Goal: Information Seeking & Learning: Learn about a topic

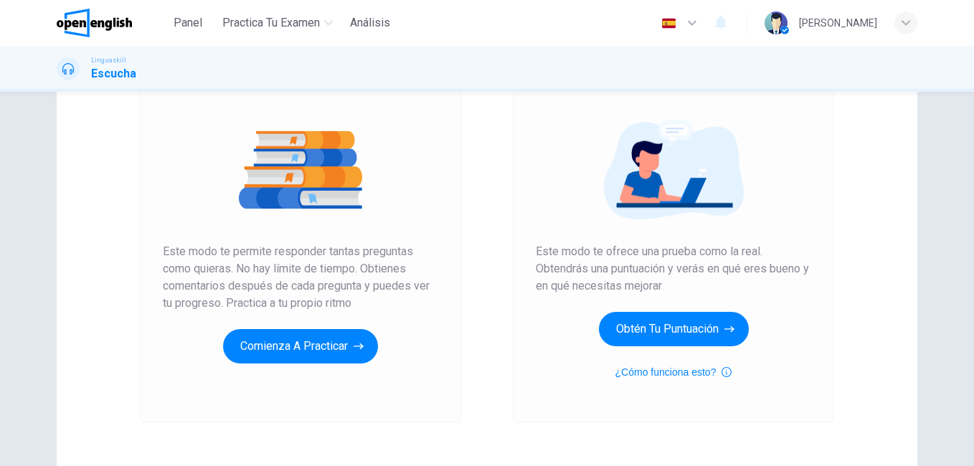
scroll to position [147, 0]
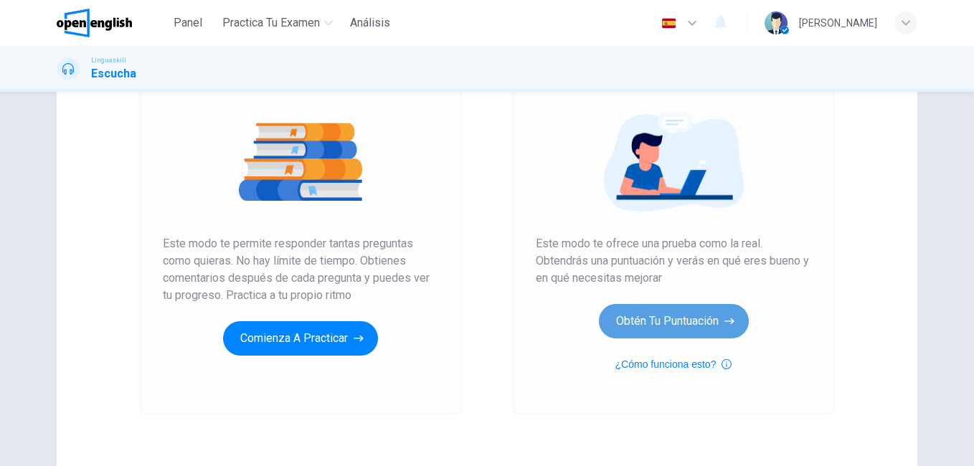
click at [684, 321] on button "Obtén tu puntuación" at bounding box center [674, 321] width 150 height 34
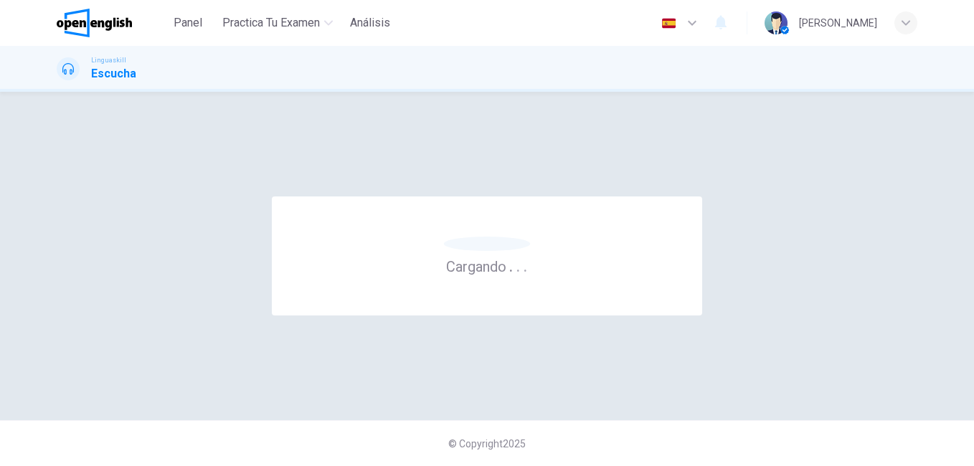
scroll to position [0, 0]
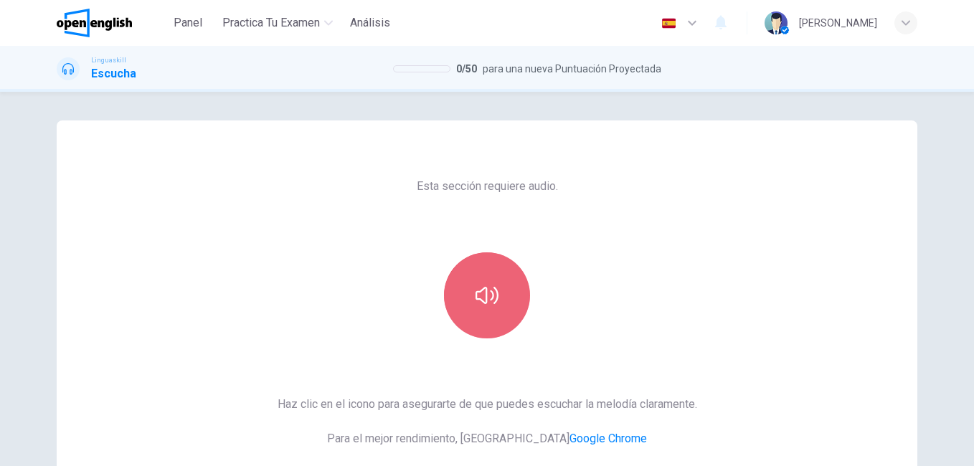
click at [510, 324] on button "button" at bounding box center [487, 296] width 86 height 86
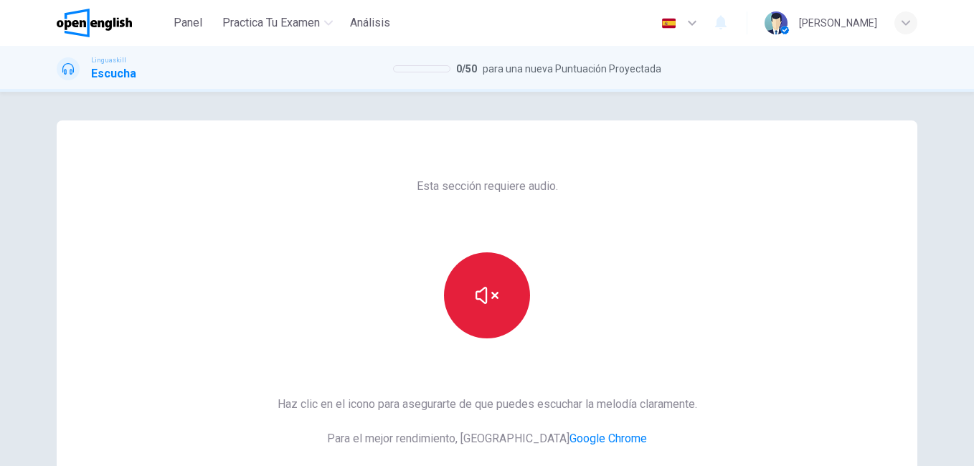
click at [498, 316] on button "button" at bounding box center [487, 296] width 86 height 86
click at [697, 215] on div "Esta sección requiere audio. Haz clic en el icono para asegurarte de que puedes…" at bounding box center [487, 370] width 443 height 499
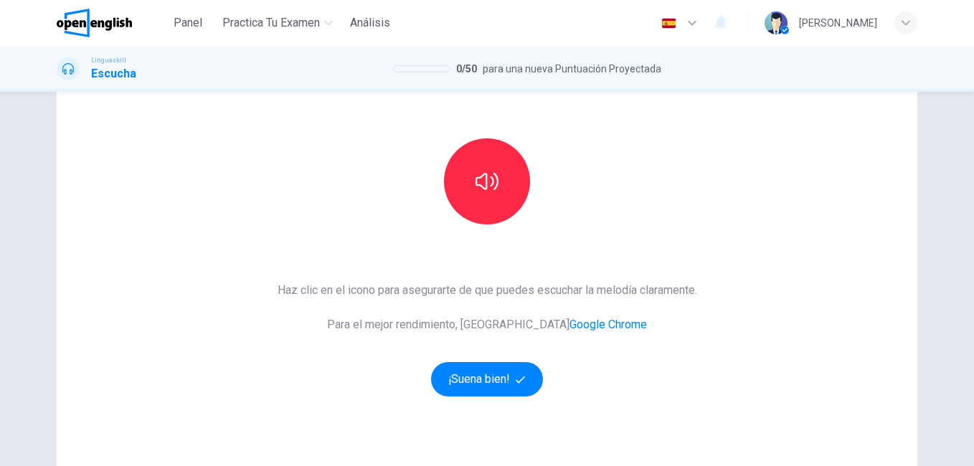
scroll to position [115, 0]
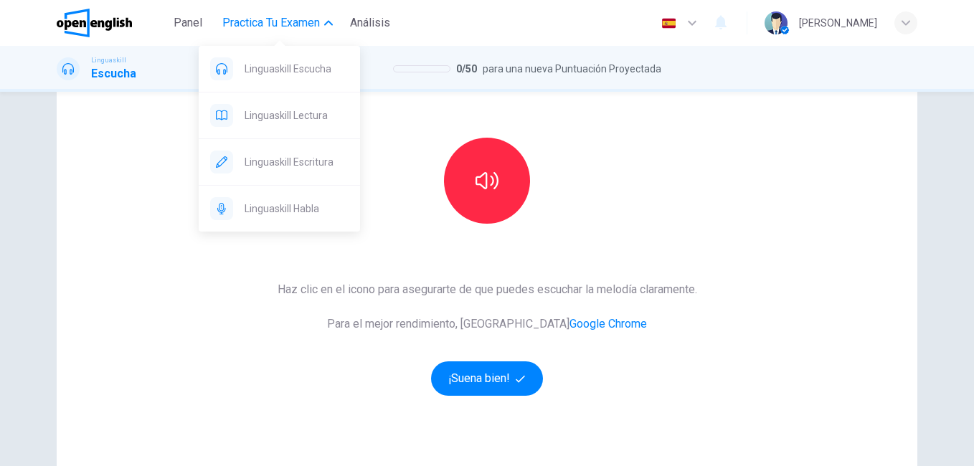
click at [258, 19] on span "Practica tu examen" at bounding box center [271, 22] width 98 height 17
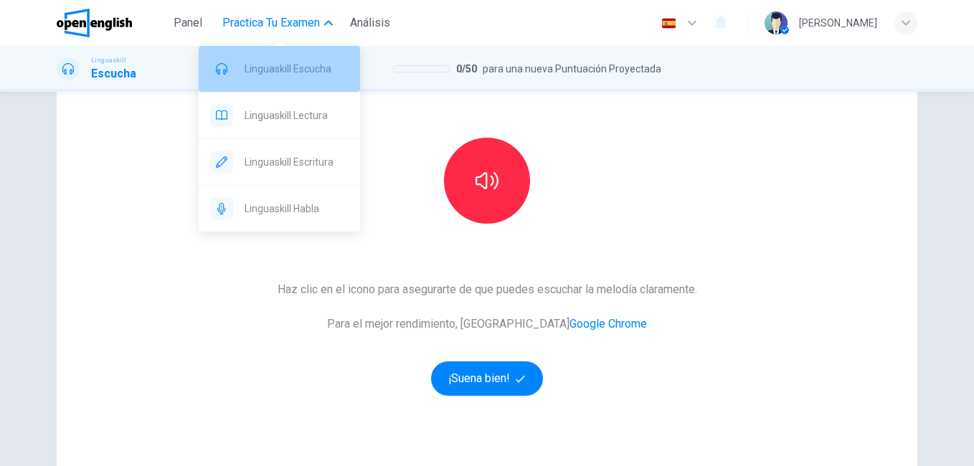
click at [293, 68] on span "Linguaskill Escucha" at bounding box center [297, 68] width 104 height 17
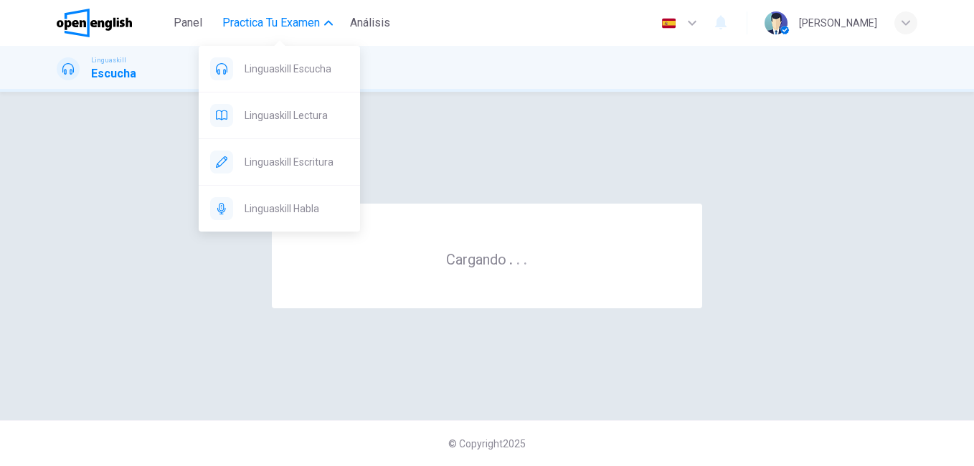
scroll to position [0, 0]
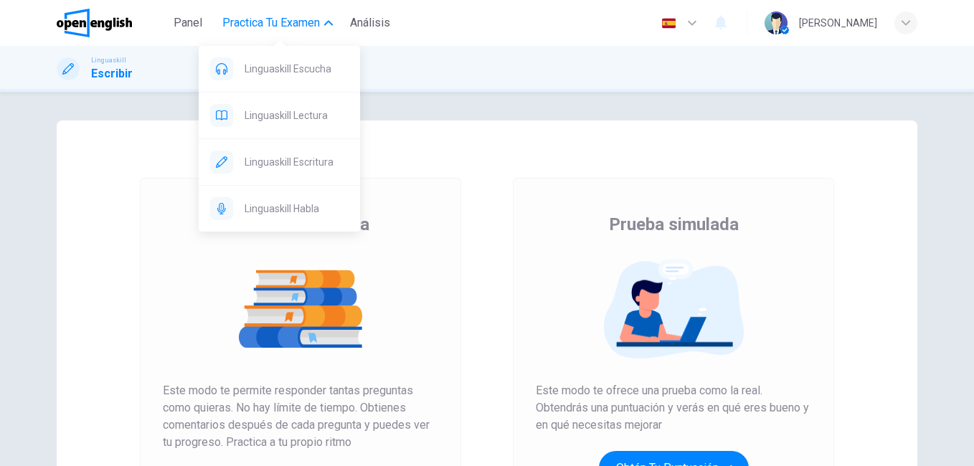
click at [268, 24] on span "Practica tu examen" at bounding box center [271, 22] width 98 height 17
click at [282, 205] on span "Linguaskill Habla" at bounding box center [297, 208] width 104 height 17
click at [308, 27] on span "Practica tu examen" at bounding box center [271, 22] width 98 height 17
click at [296, 24] on span "Practica tu examen" at bounding box center [271, 22] width 98 height 17
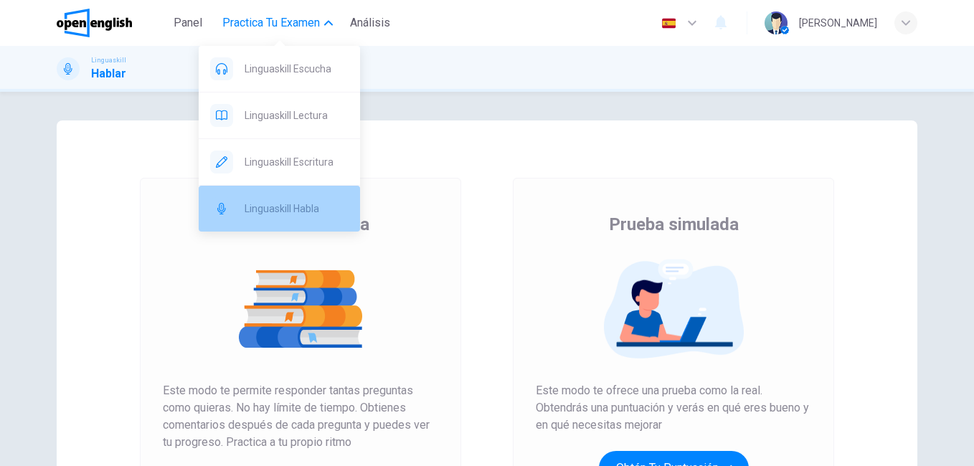
click at [261, 220] on div "Linguaskill Habla" at bounding box center [279, 209] width 161 height 46
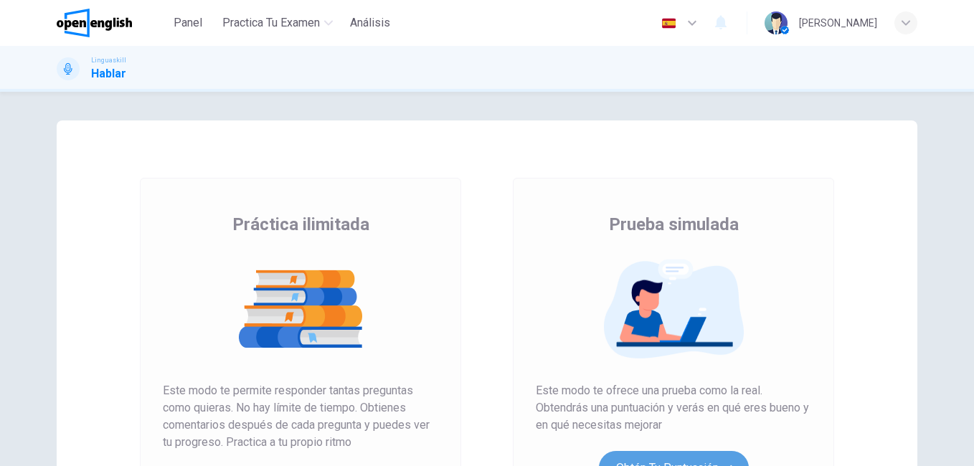
click at [662, 454] on button "Obtén tu puntuación" at bounding box center [674, 468] width 150 height 34
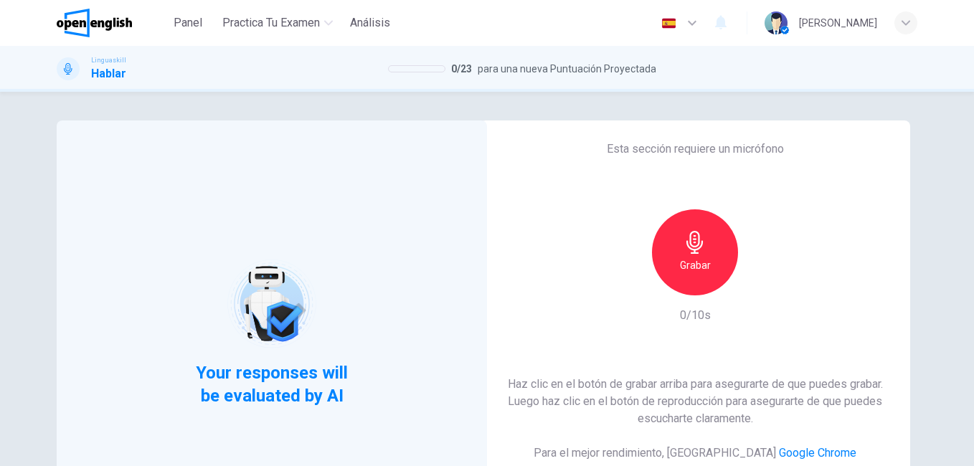
click at [511, 257] on div "Esta sección requiere un micrófono Grabar 0/10s Haz clic en el botón de grabar …" at bounding box center [695, 333] width 431 height 425
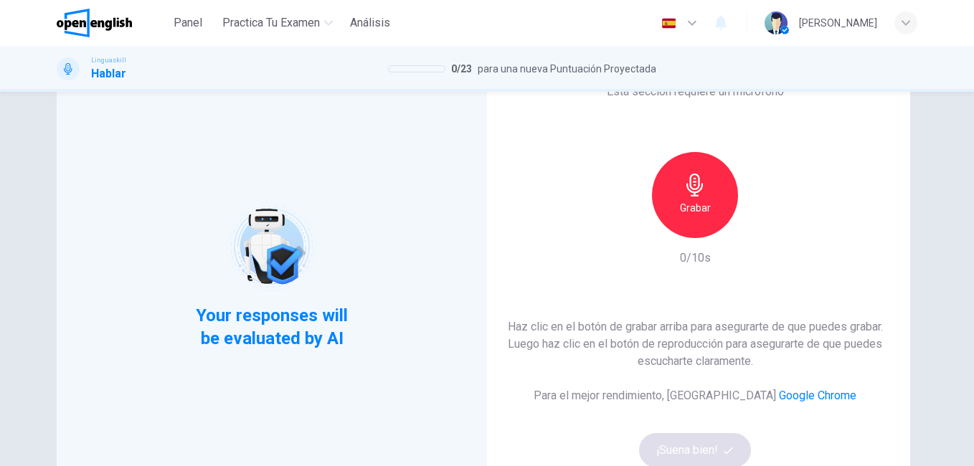
scroll to position [86, 0]
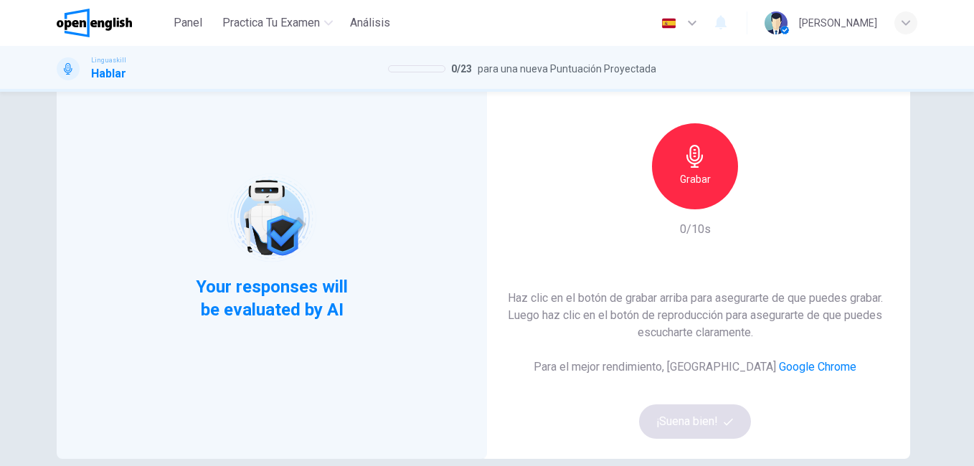
click at [612, 221] on div "Esta sección requiere un micrófono Grabar 0/10s Haz clic en el botón de grabar …" at bounding box center [695, 246] width 431 height 425
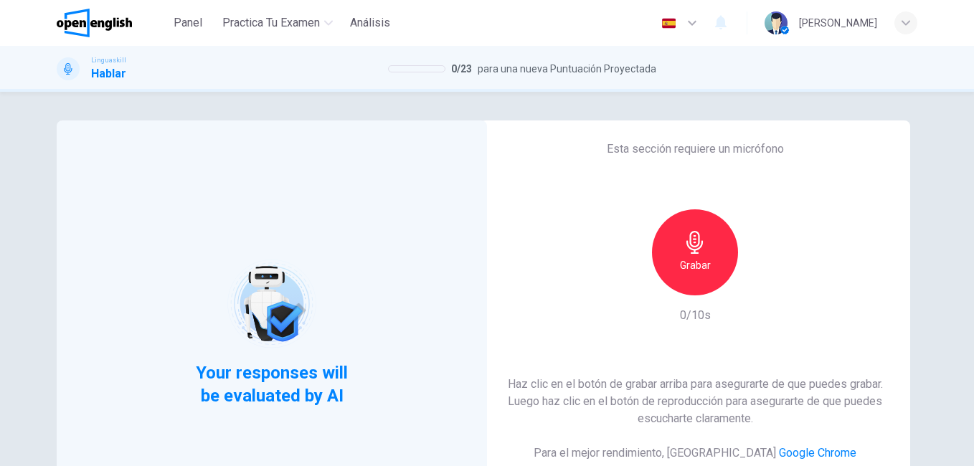
scroll to position [29, 0]
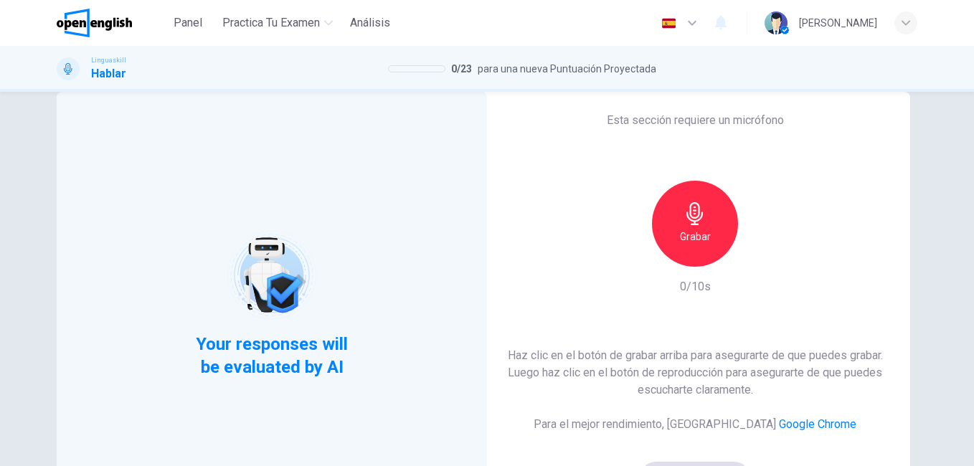
click at [708, 217] on div "Grabar" at bounding box center [695, 224] width 86 height 86
click at [754, 262] on icon "button" at bounding box center [761, 255] width 14 height 14
click at [624, 293] on div "Grabar 10/10s" at bounding box center [695, 238] width 155 height 115
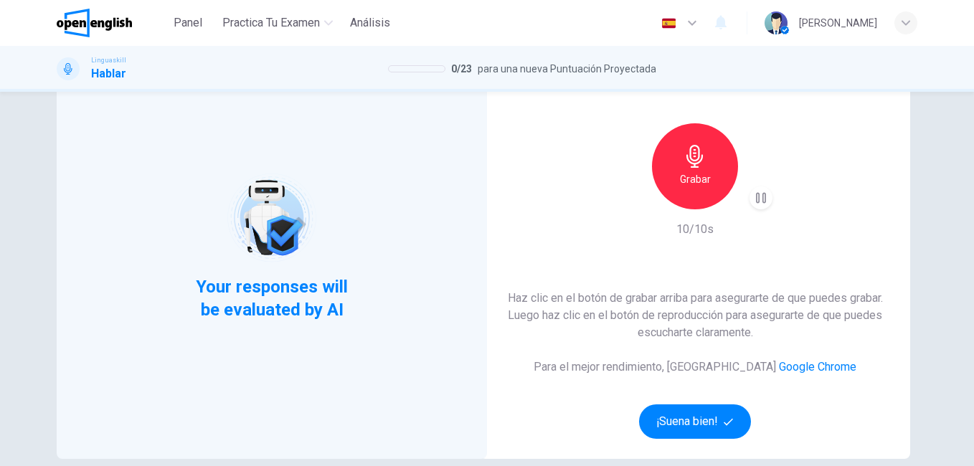
scroll to position [115, 0]
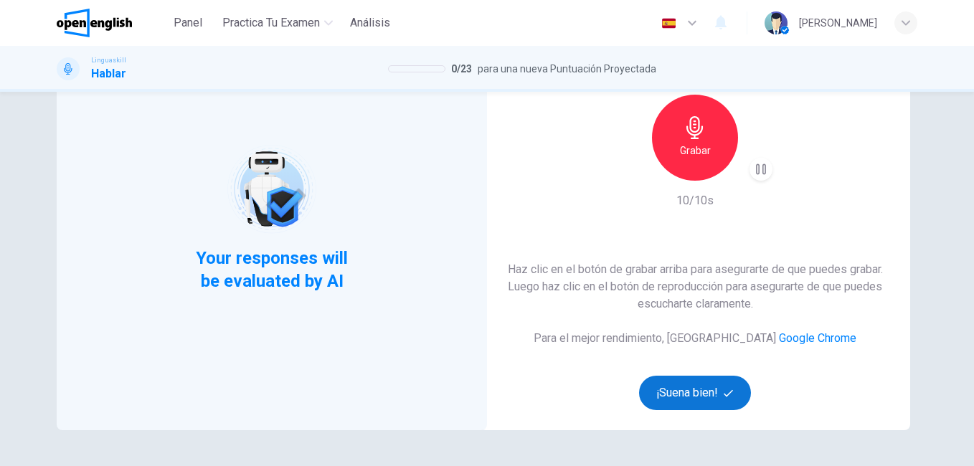
click at [684, 391] on button "¡Suena bien!" at bounding box center [695, 393] width 112 height 34
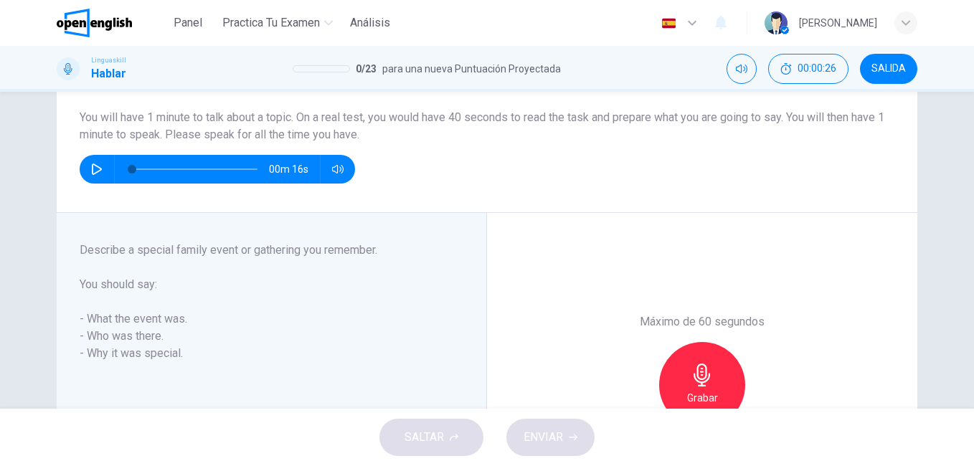
click at [91, 169] on icon "button" at bounding box center [96, 169] width 11 height 11
type input "*"
click at [69, 217] on div "Part 3 - Long turn 1 Describe a special family event or gathering you remember.…" at bounding box center [272, 385] width 431 height 344
click at [423, 258] on h6 "Describe a special family event or gathering you remember." at bounding box center [263, 250] width 367 height 17
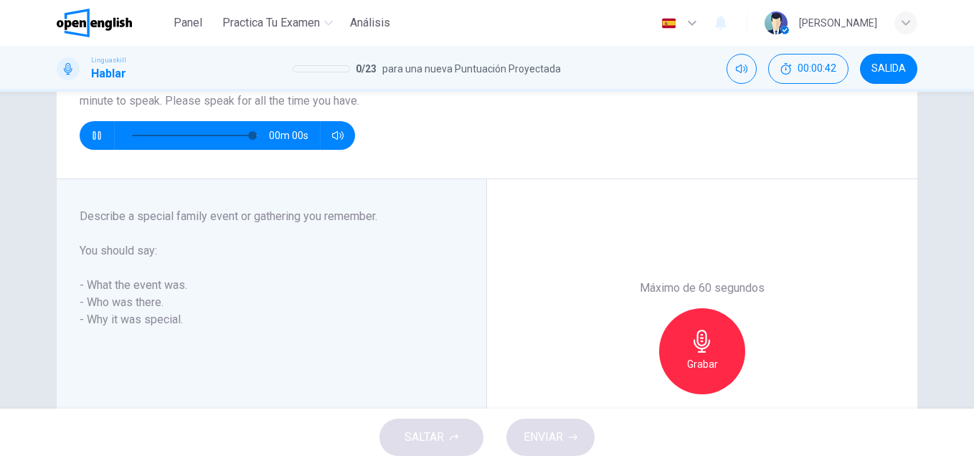
scroll to position [120, 0]
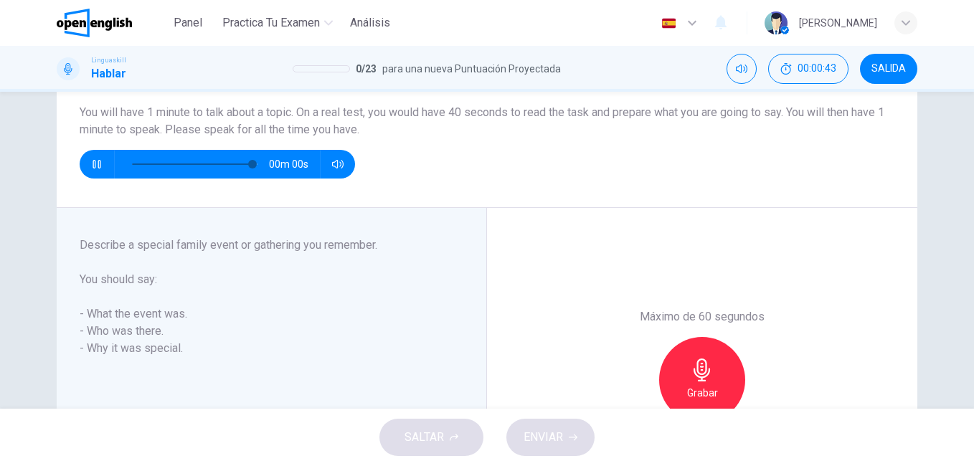
type input "*"
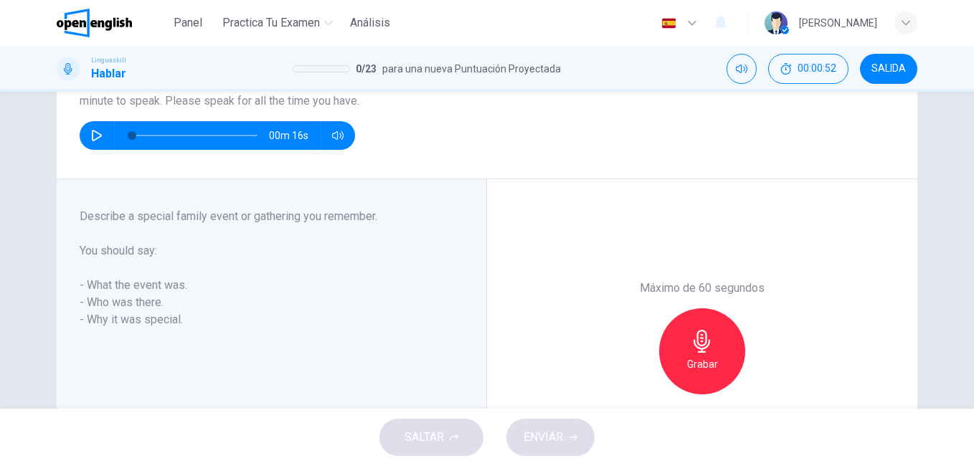
scroll to position [177, 0]
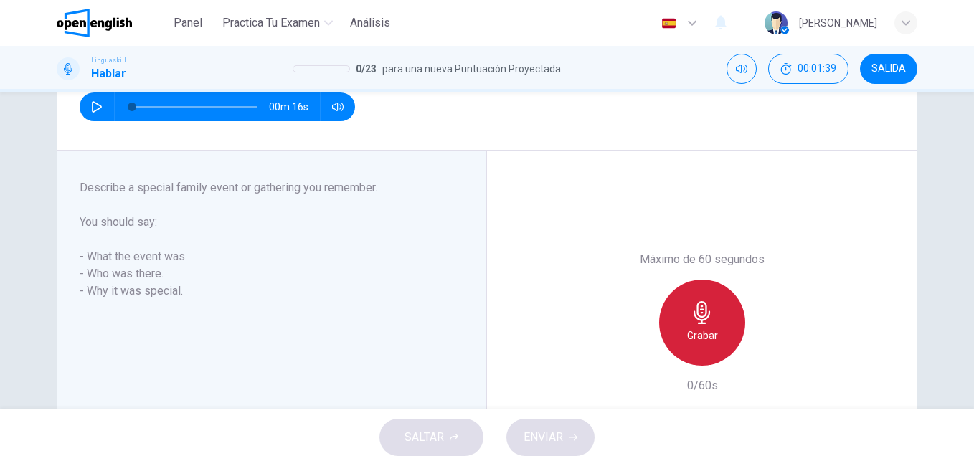
click at [705, 319] on icon "button" at bounding box center [702, 312] width 23 height 23
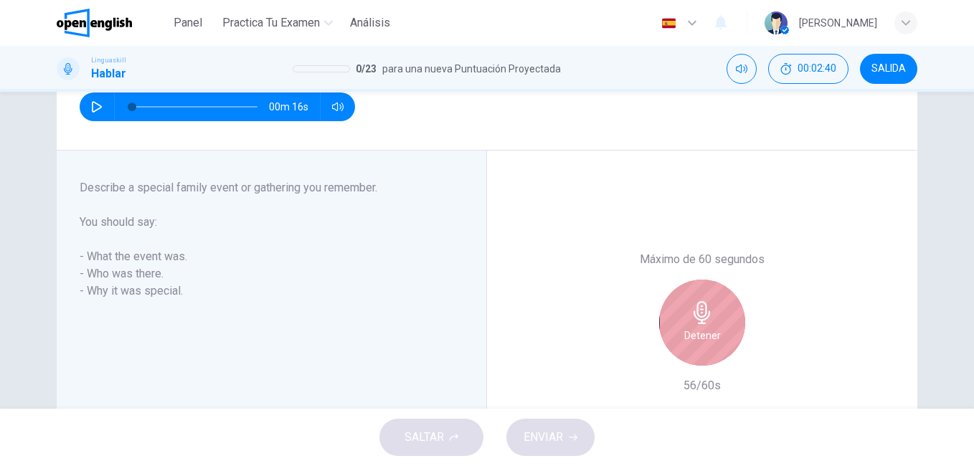
click at [705, 319] on icon "button" at bounding box center [702, 312] width 23 height 23
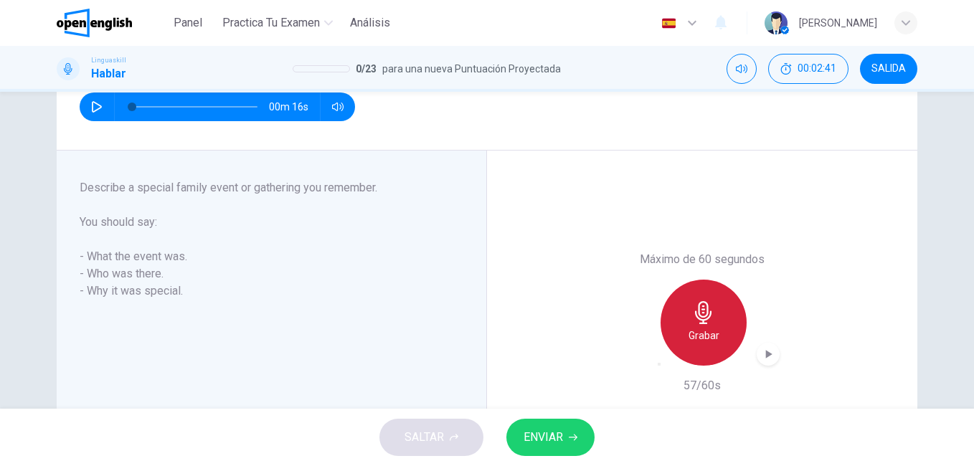
click at [705, 319] on icon "button" at bounding box center [703, 312] width 23 height 23
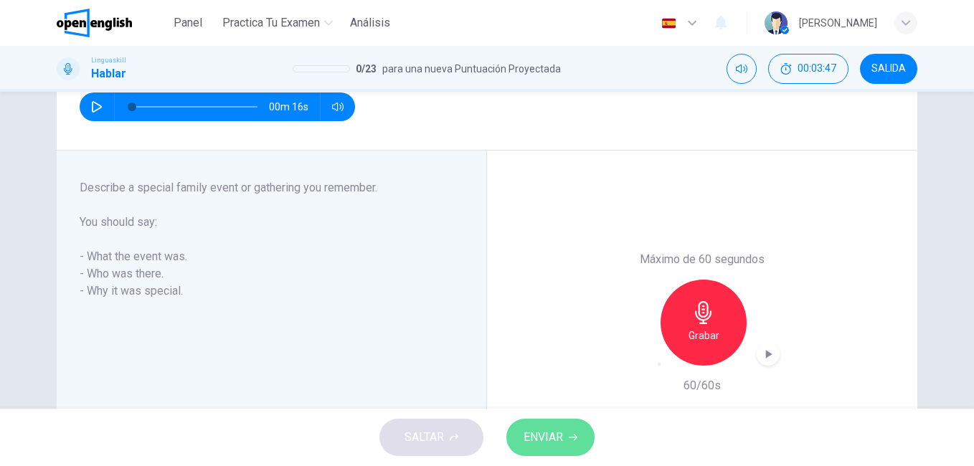
click at [559, 422] on button "ENVIAR" at bounding box center [551, 437] width 88 height 37
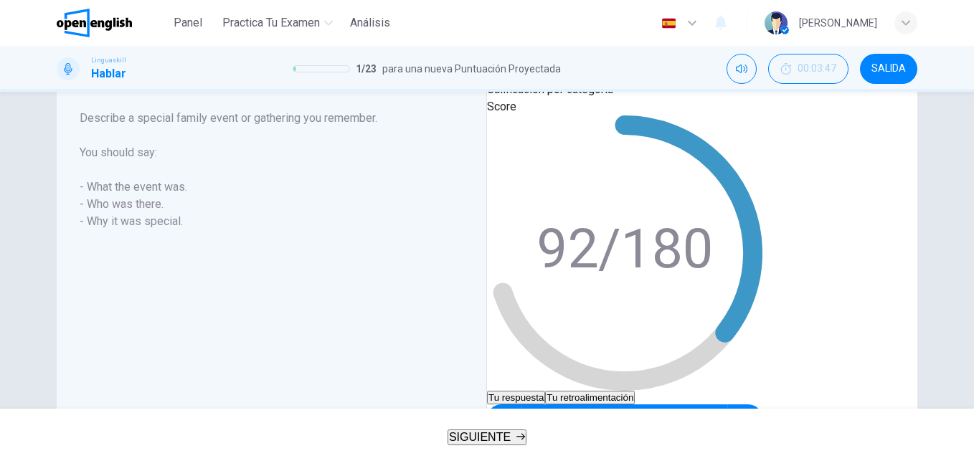
click at [614, 297] on div "Score 92/180" at bounding box center [625, 244] width 276 height 293
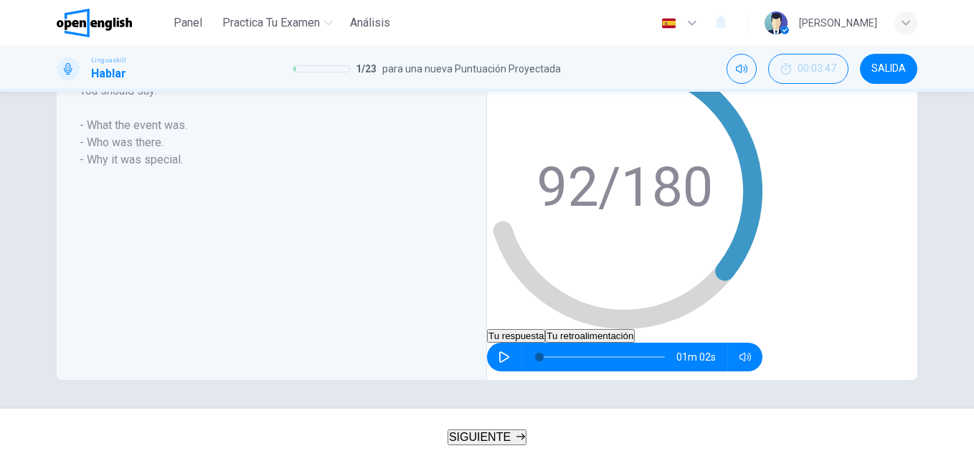
scroll to position [321, 0]
click at [516, 343] on button "button" at bounding box center [504, 357] width 23 height 29
type input "*"
click at [635, 329] on button "Tu retroalimentación" at bounding box center [590, 336] width 90 height 14
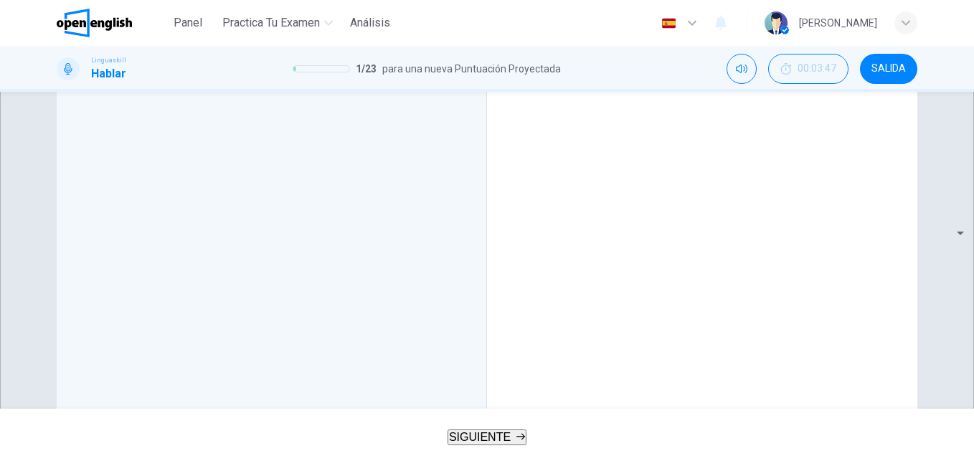
drag, startPoint x: 746, startPoint y: 321, endPoint x: 705, endPoint y: 320, distance: 40.9
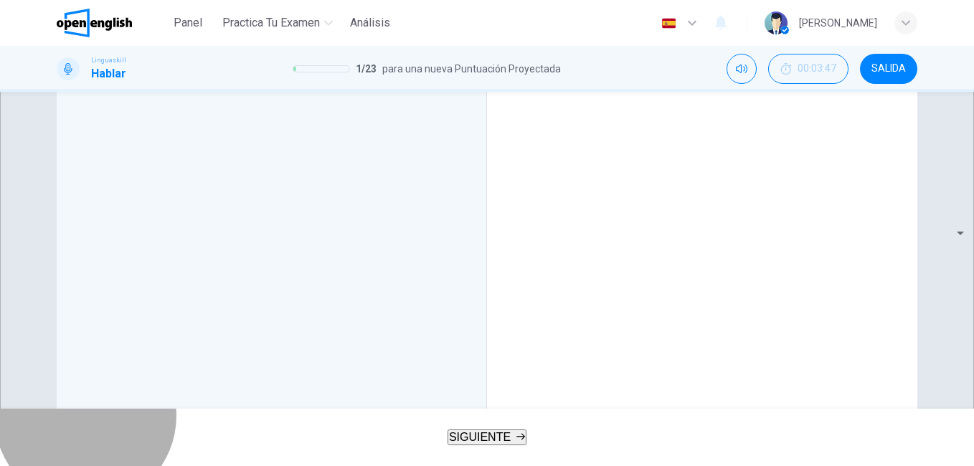
click at [510, 430] on button "SIGUIENTE" at bounding box center [487, 438] width 79 height 16
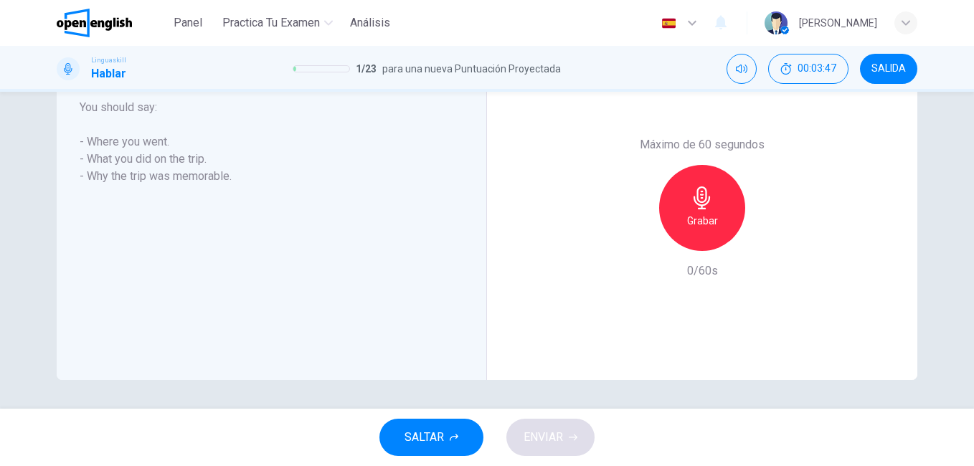
scroll to position [292, 0]
click at [570, 166] on div "Máximo de 60 segundos Grabar 0/60s" at bounding box center [702, 208] width 431 height 344
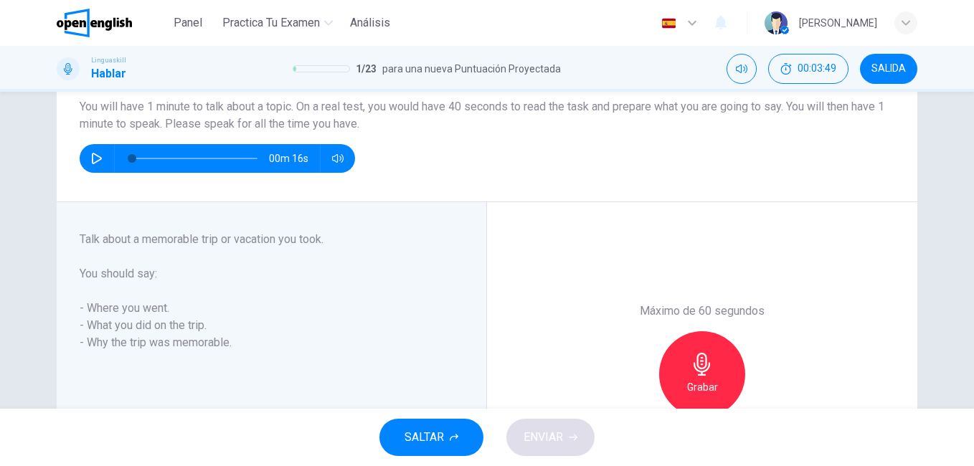
scroll to position [120, 0]
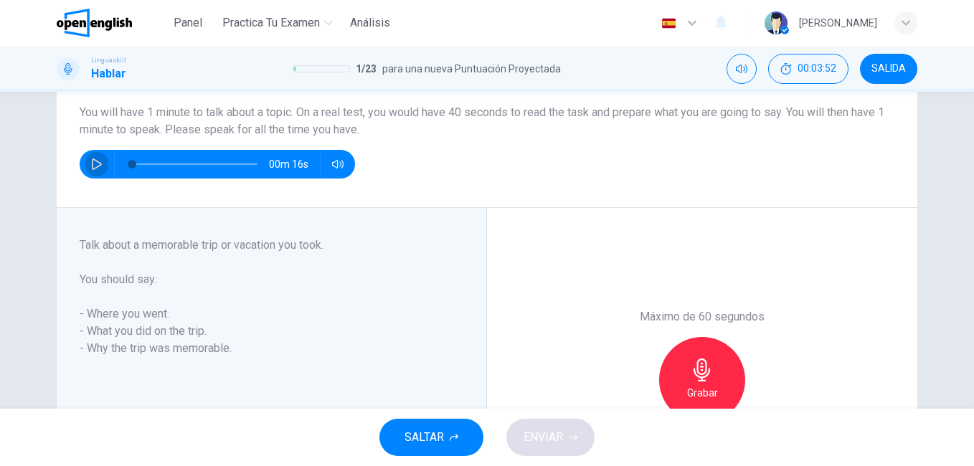
click at [100, 165] on button "button" at bounding box center [96, 164] width 23 height 29
type input "*"
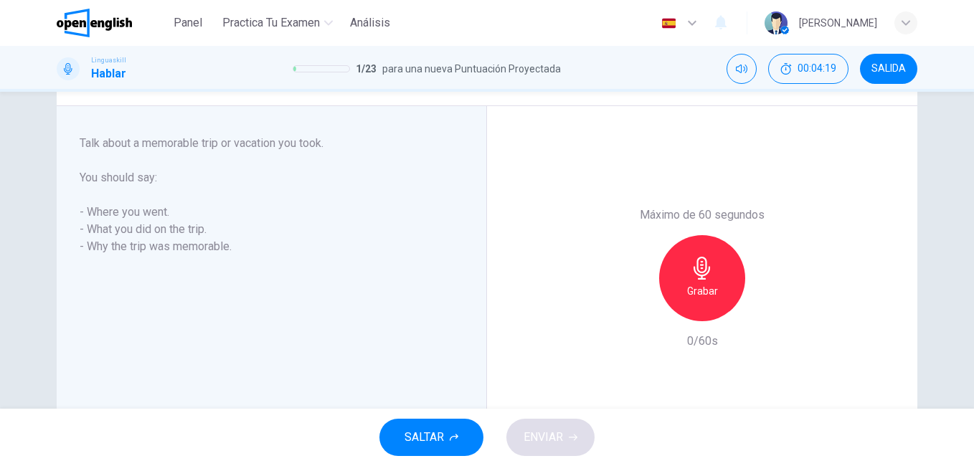
scroll to position [235, 0]
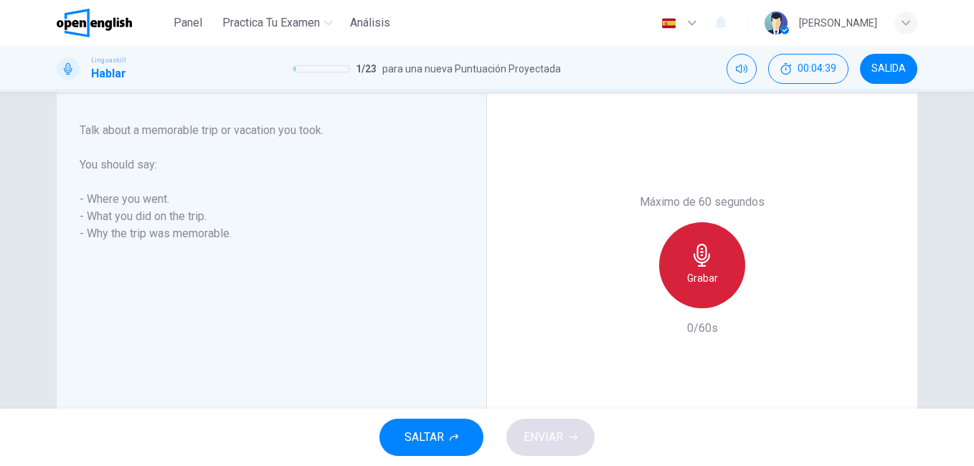
click at [691, 245] on icon "button" at bounding box center [702, 255] width 23 height 23
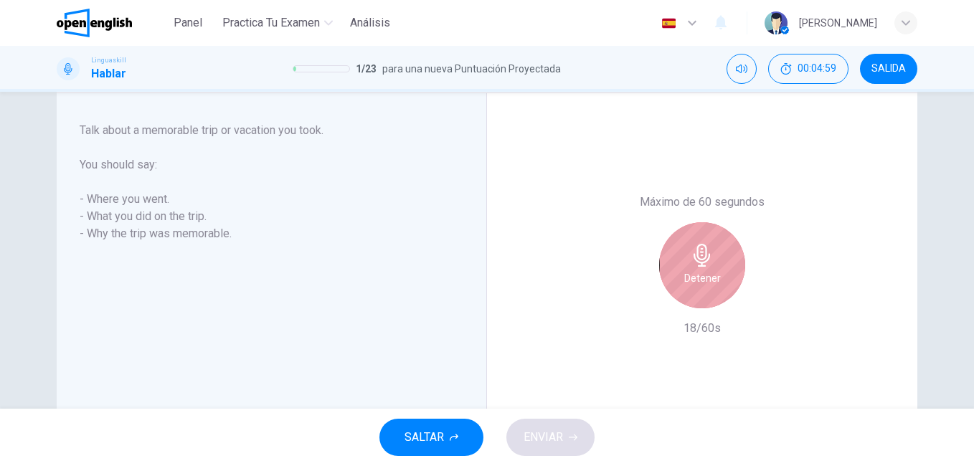
click at [691, 245] on icon "button" at bounding box center [702, 255] width 23 height 23
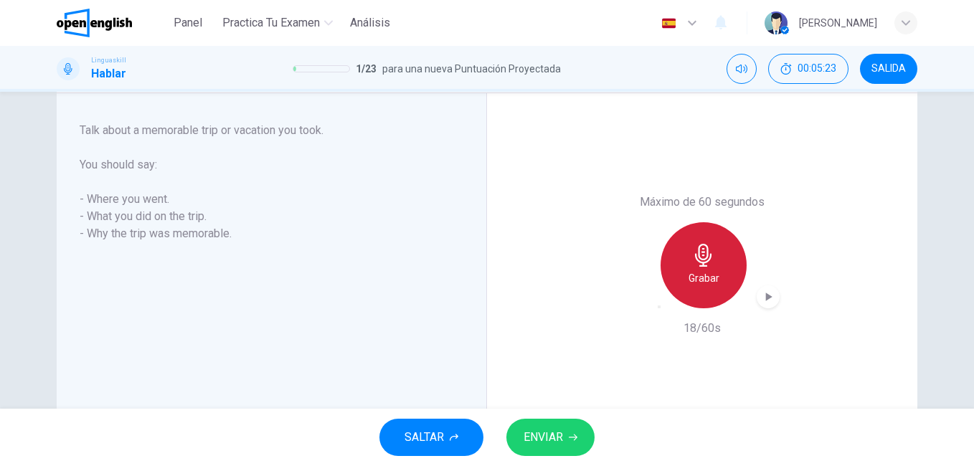
click at [703, 263] on icon "button" at bounding box center [703, 255] width 17 height 23
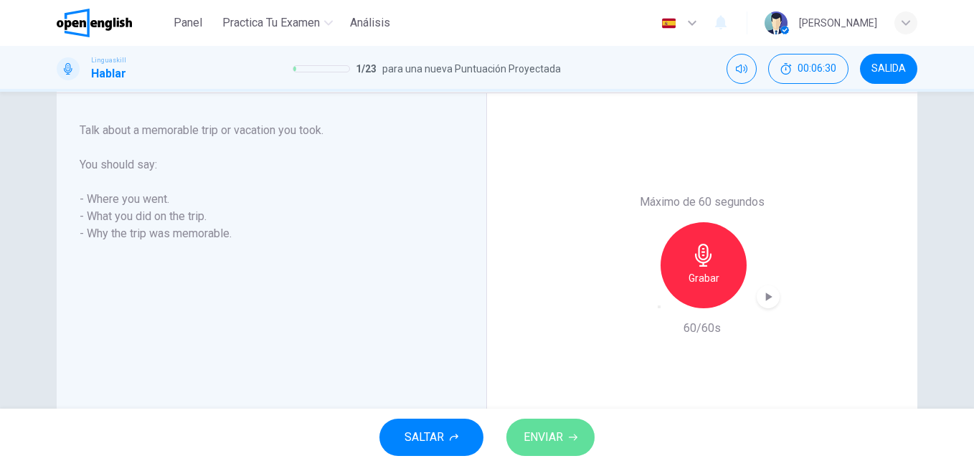
click at [555, 426] on button "ENVIAR" at bounding box center [551, 437] width 88 height 37
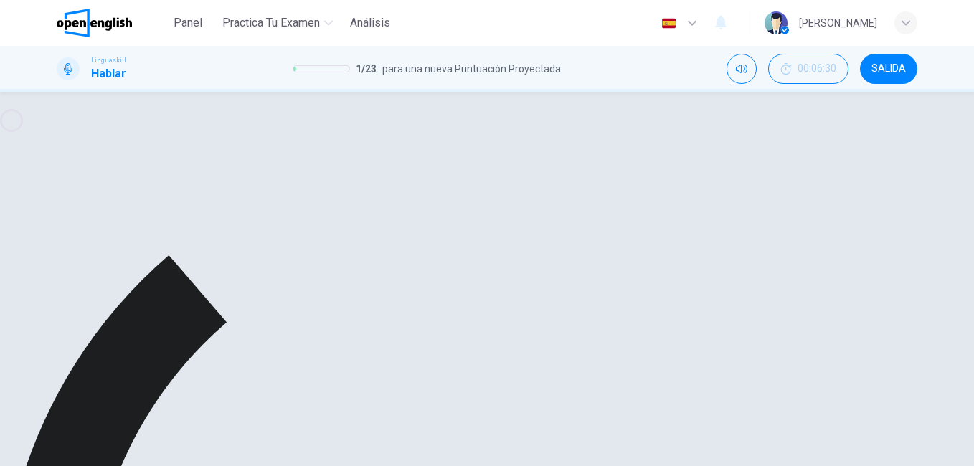
click at [850, 277] on div "Máximo de 60 segundos Grabar 60/60s" at bounding box center [702, 265] width 431 height 344
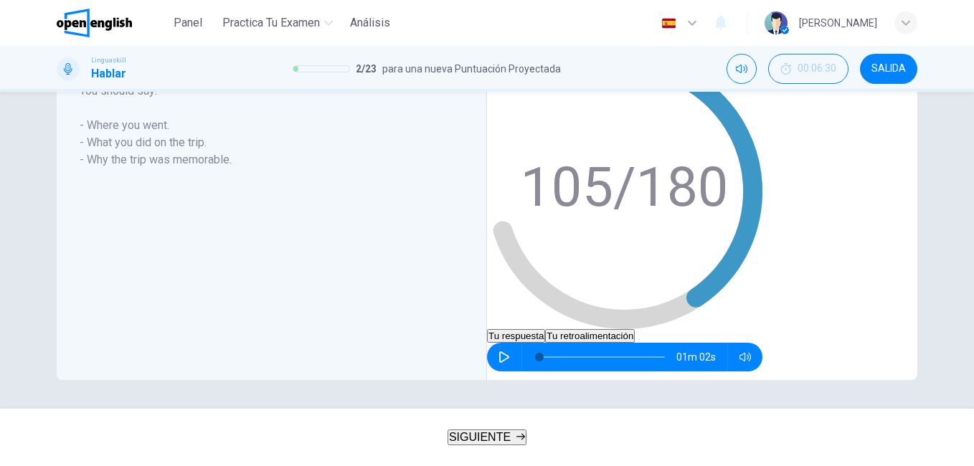
scroll to position [321, 0]
click at [636, 329] on div "Tu respuesta Tu retroalimentación" at bounding box center [625, 336] width 276 height 14
click at [635, 329] on button "Tu retroalimentación" at bounding box center [590, 336] width 90 height 14
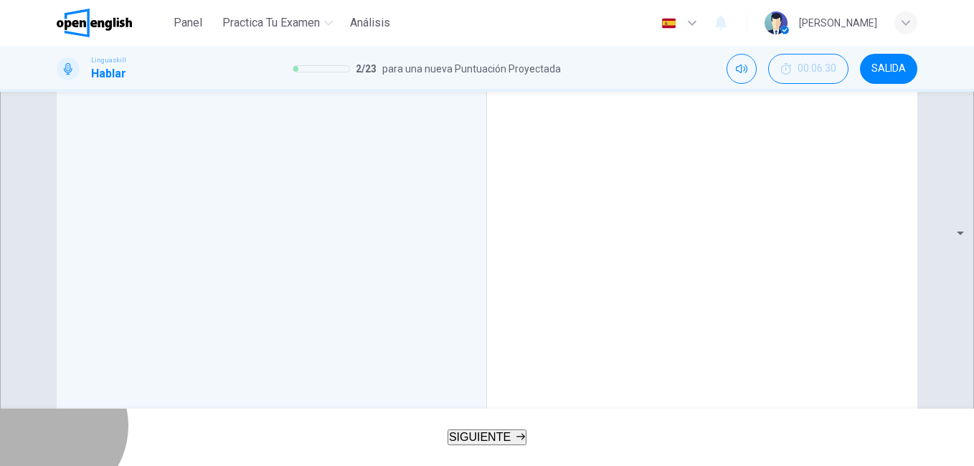
click at [471, 436] on span "SIGUIENTE" at bounding box center [480, 437] width 62 height 12
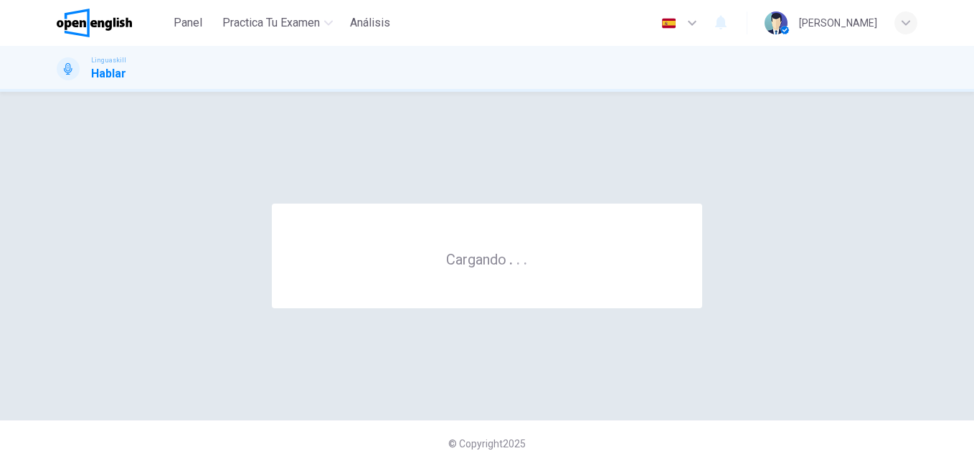
scroll to position [0, 0]
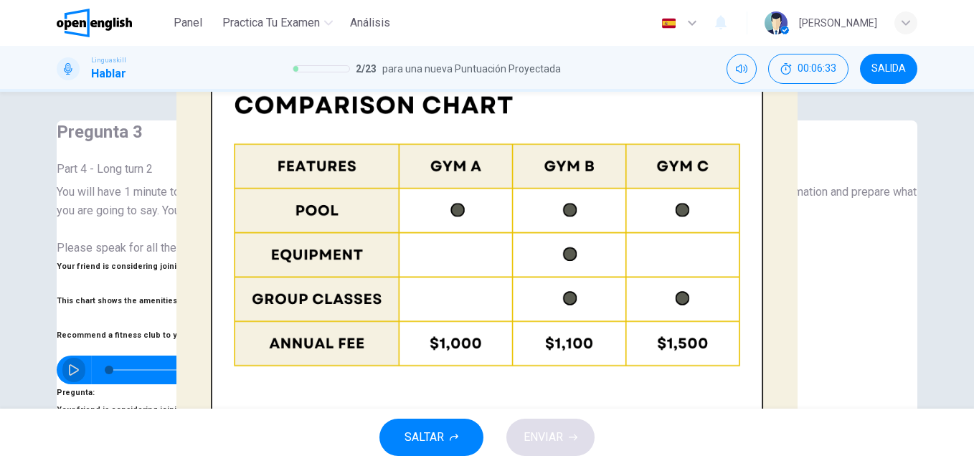
click at [79, 365] on icon "button" at bounding box center [74, 370] width 10 height 11
click at [68, 271] on div "Pregunta 3 Part 4 - Long turn 2 You will have 1 minute to leave a message for a…" at bounding box center [487, 328] width 861 height 415
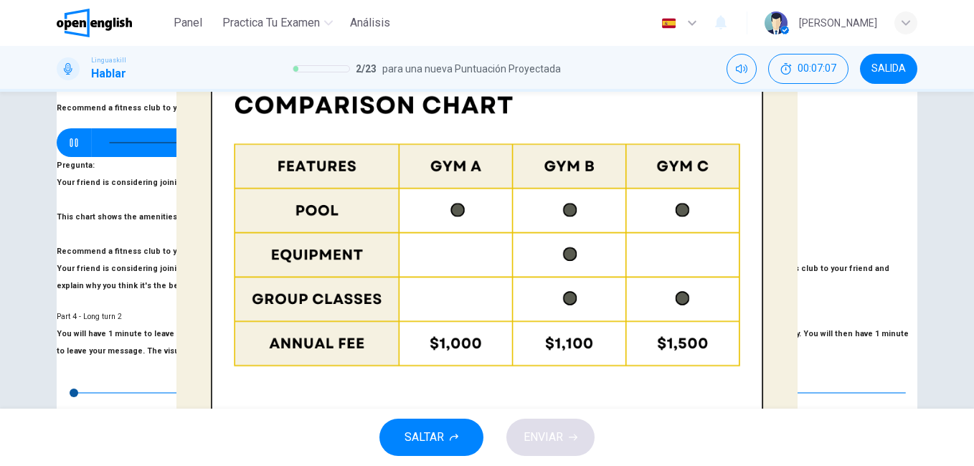
scroll to position [230, 0]
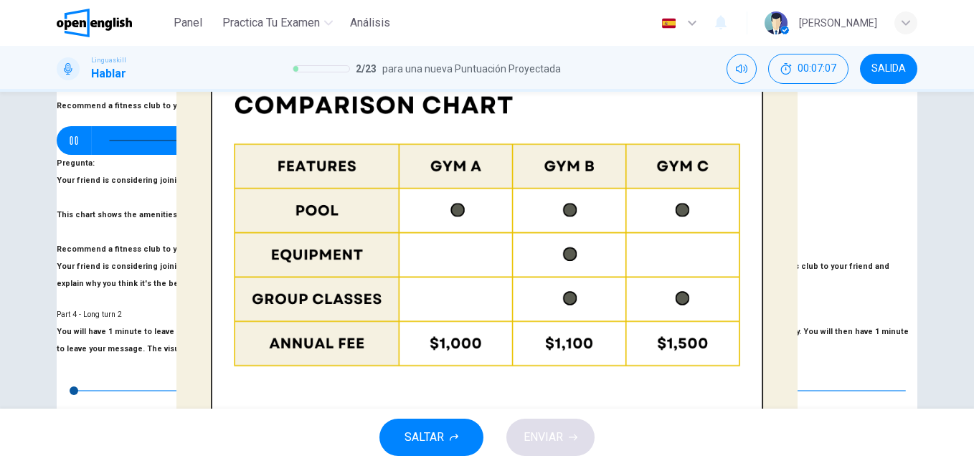
type input "*"
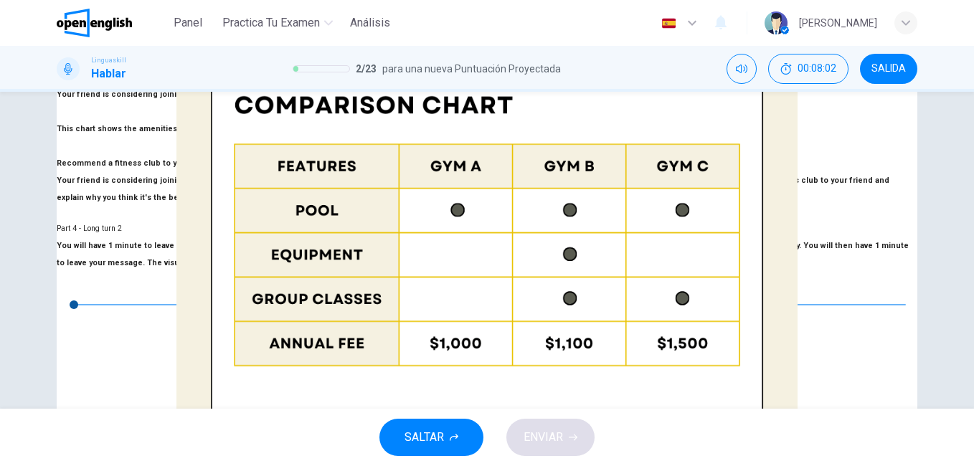
scroll to position [344, 0]
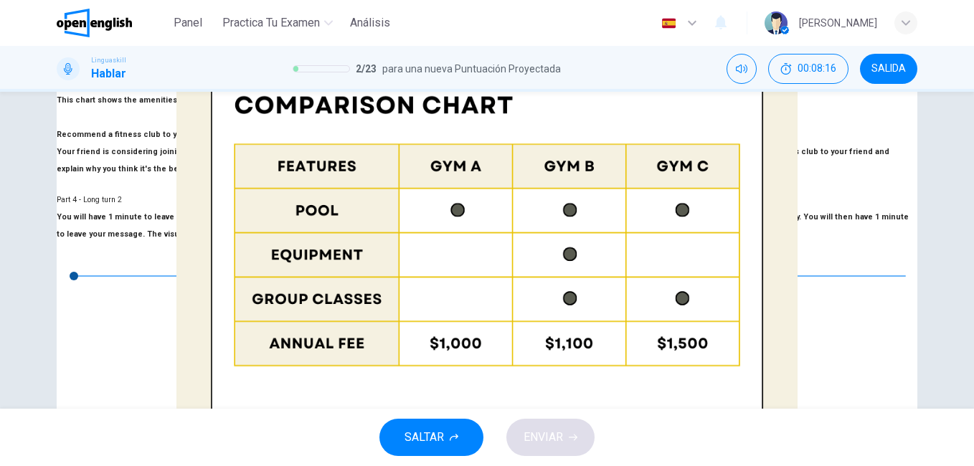
click at [446, 357] on button "CLIC PARA ZOOM" at bounding box center [487, 351] width 83 height 14
click at [436, 93] on img at bounding box center [487, 233] width 974 height 466
click at [724, 466] on div at bounding box center [487, 466] width 974 height 0
click at [539, 436] on span "ENVIAR" at bounding box center [543, 438] width 39 height 20
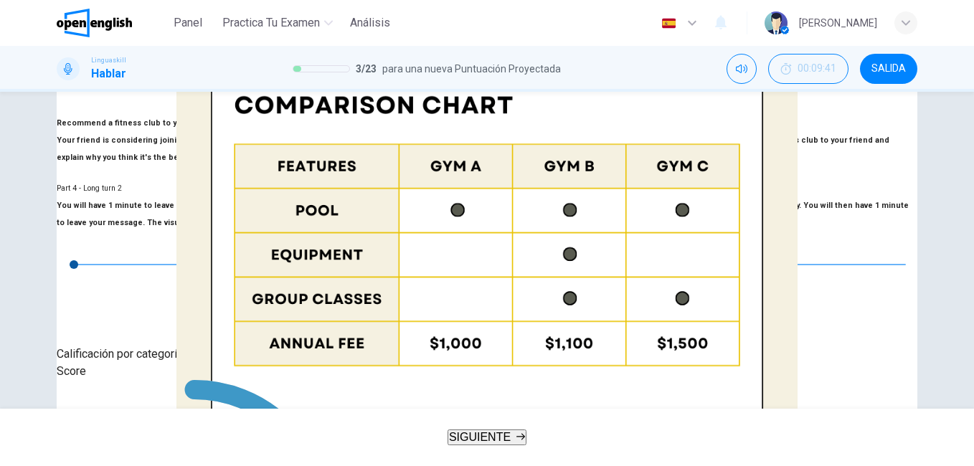
scroll to position [373, 0]
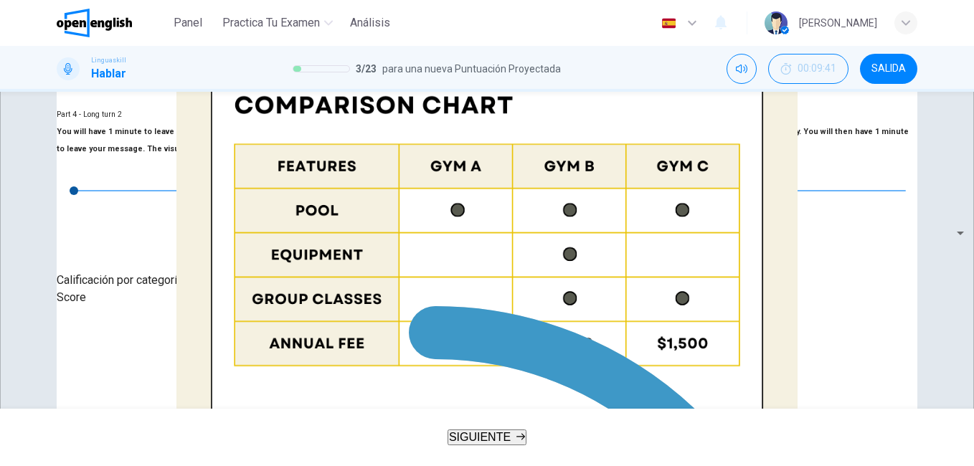
scroll to position [419, 0]
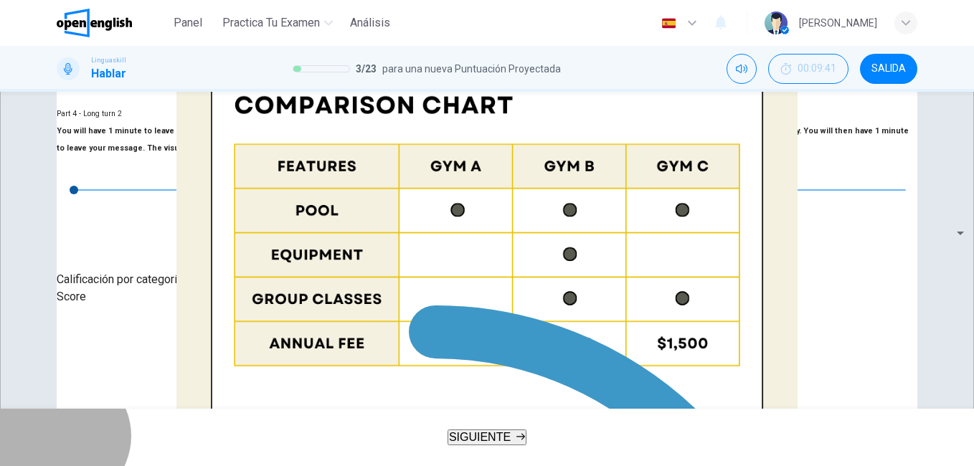
click at [486, 443] on span "SIGUIENTE" at bounding box center [480, 437] width 62 height 12
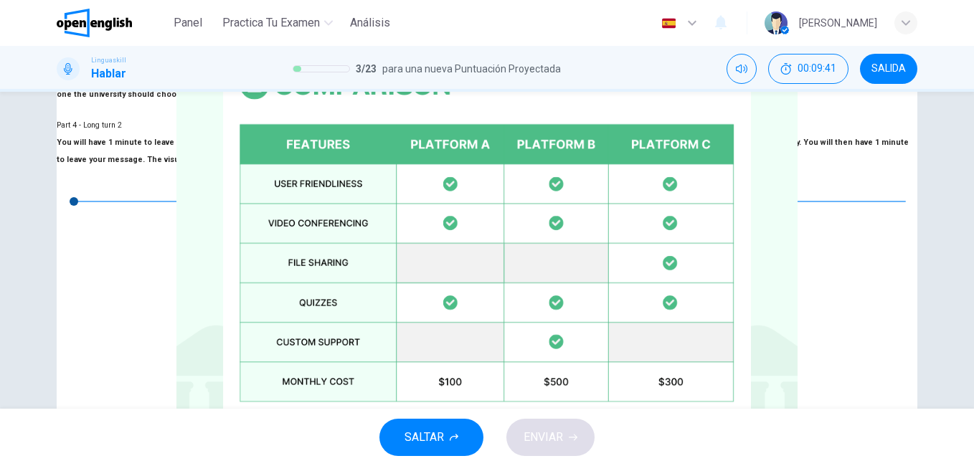
scroll to position [390, 0]
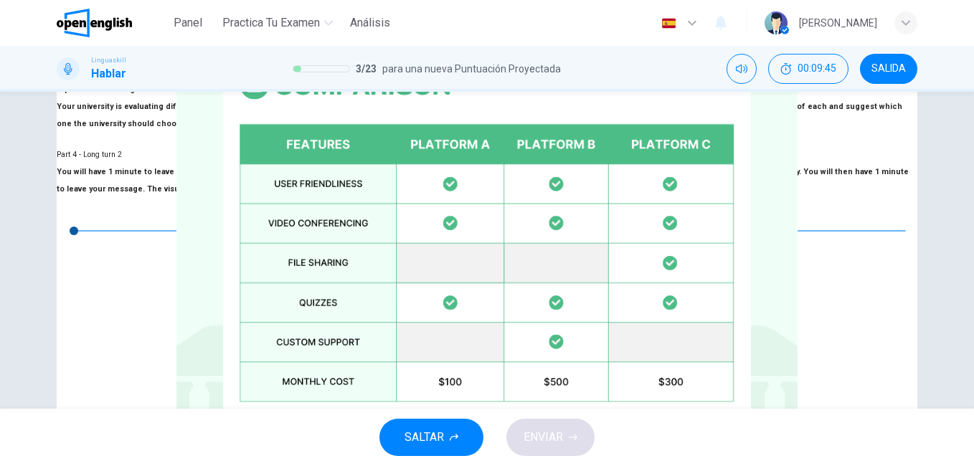
click at [832, 390] on div "Pregunta 4 Part 4 - Long turn 2 You will have 1 minute to leave a message for a…" at bounding box center [487, 250] width 974 height 317
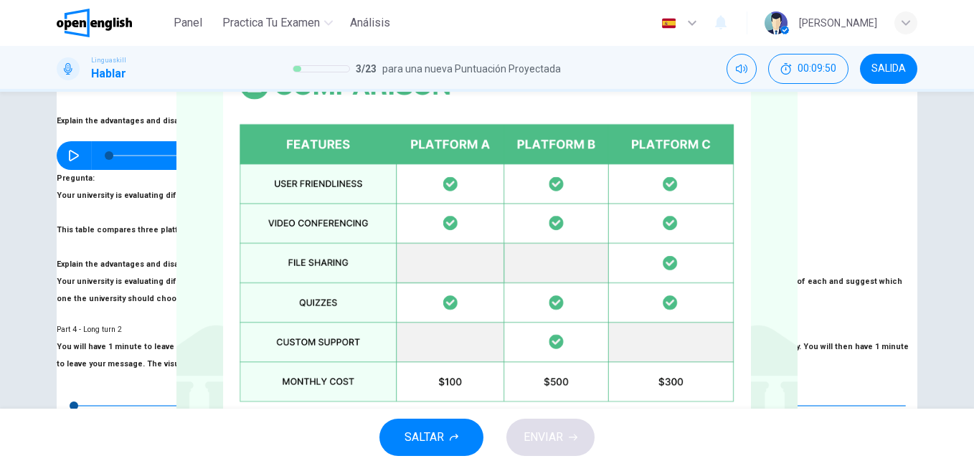
scroll to position [217, 0]
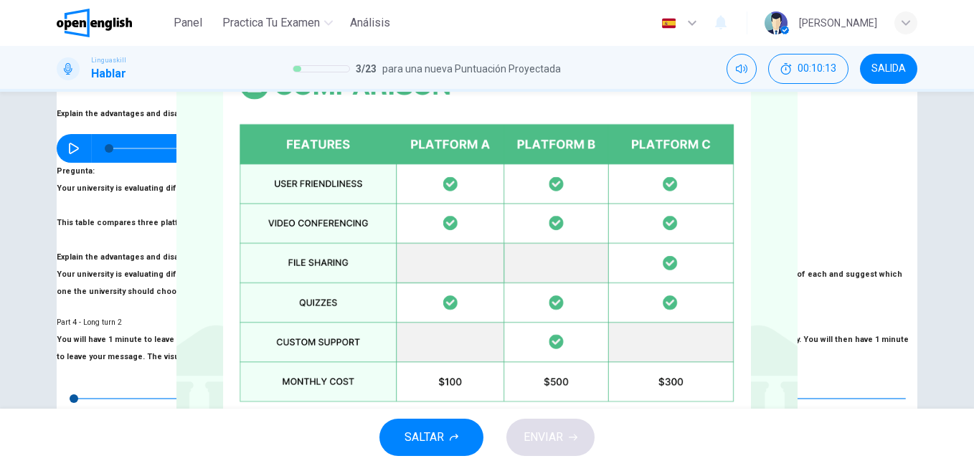
scroll to position [361, 0]
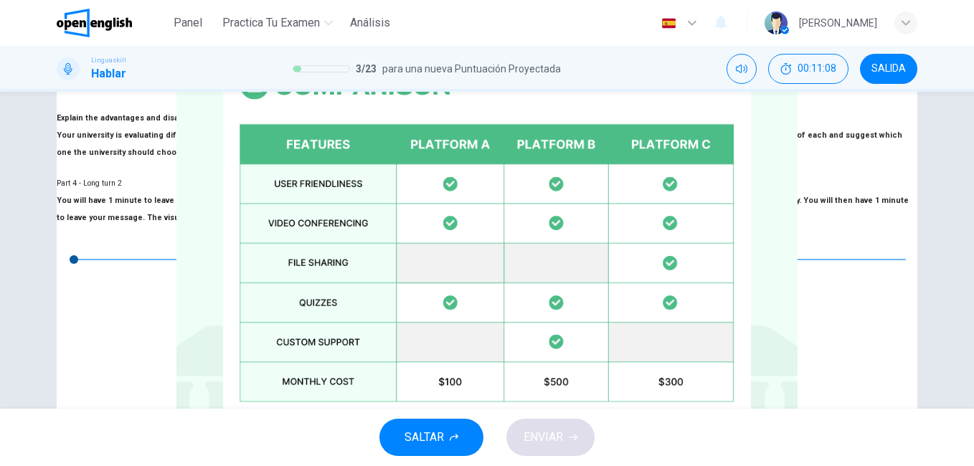
click at [334, 453] on h6 "Máximo de 60 segundos" at bounding box center [272, 461] width 125 height 17
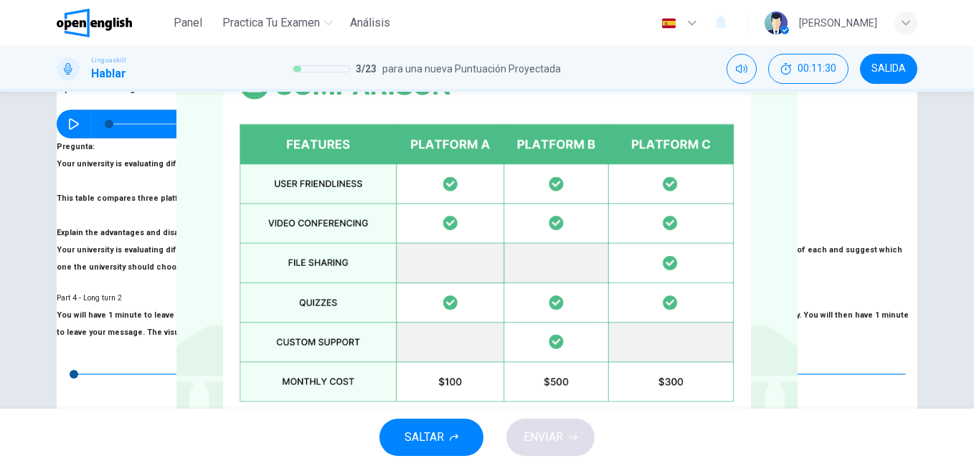
scroll to position [275, 0]
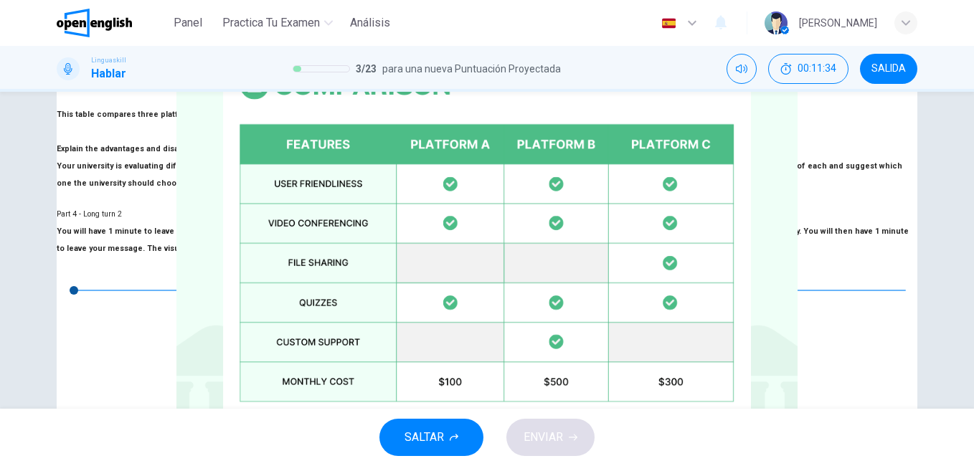
scroll to position [332, 0]
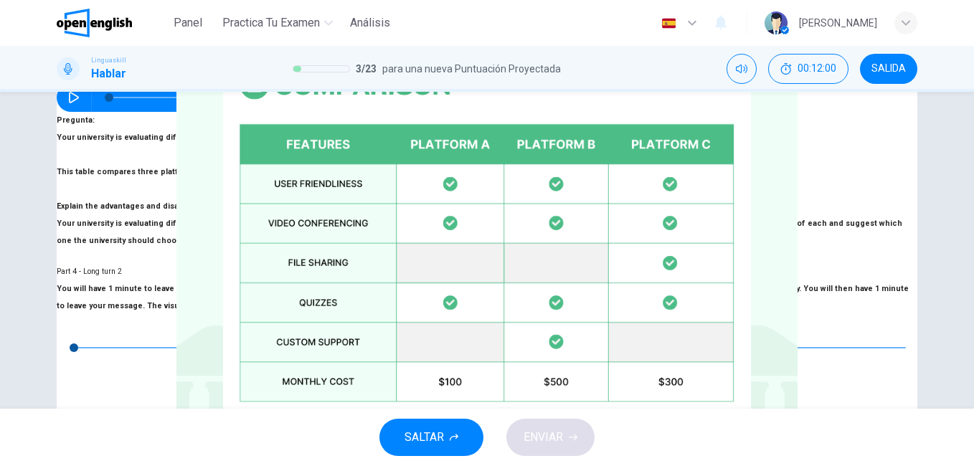
scroll to position [275, 0]
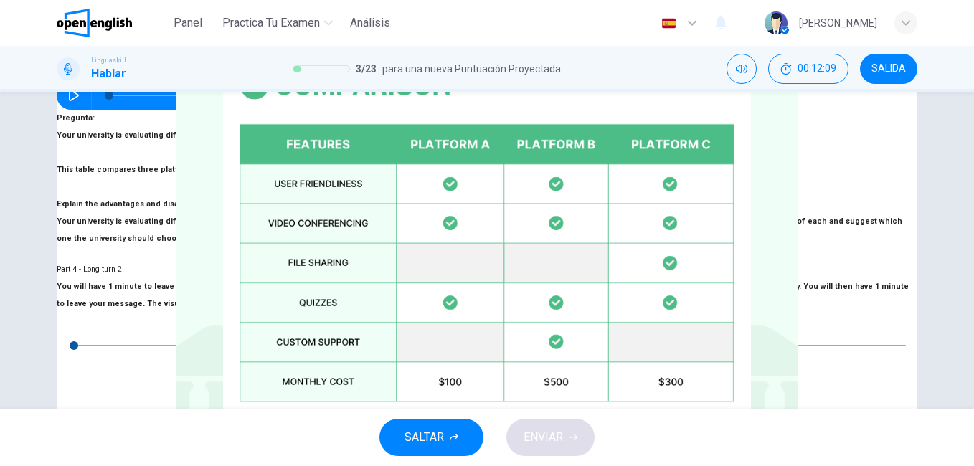
click at [543, 441] on span "ENVIAR" at bounding box center [543, 438] width 39 height 20
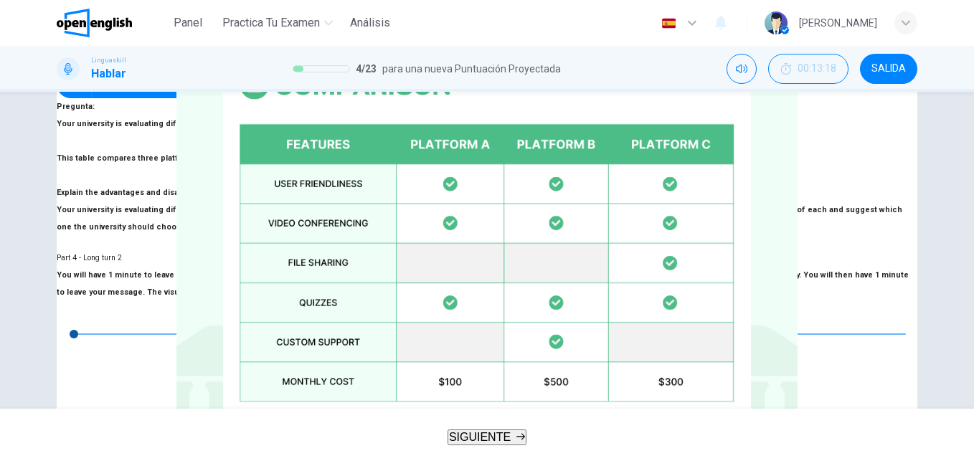
scroll to position [304, 0]
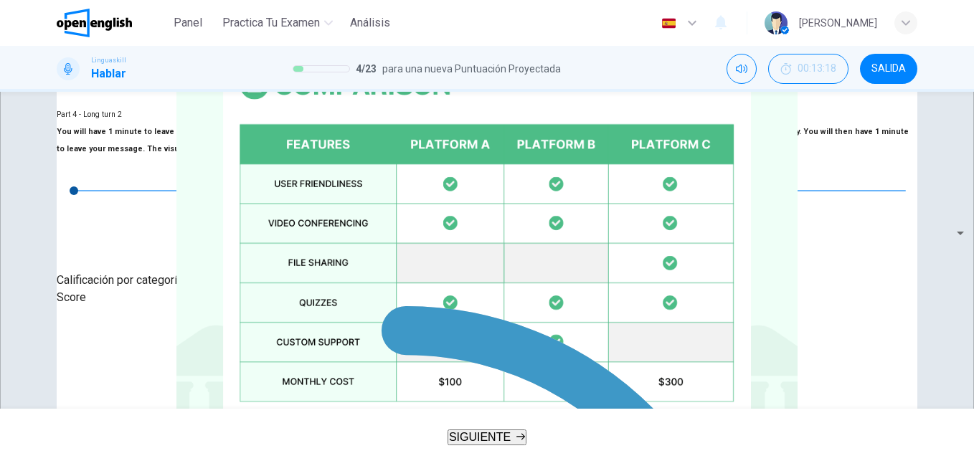
scroll to position [419, 0]
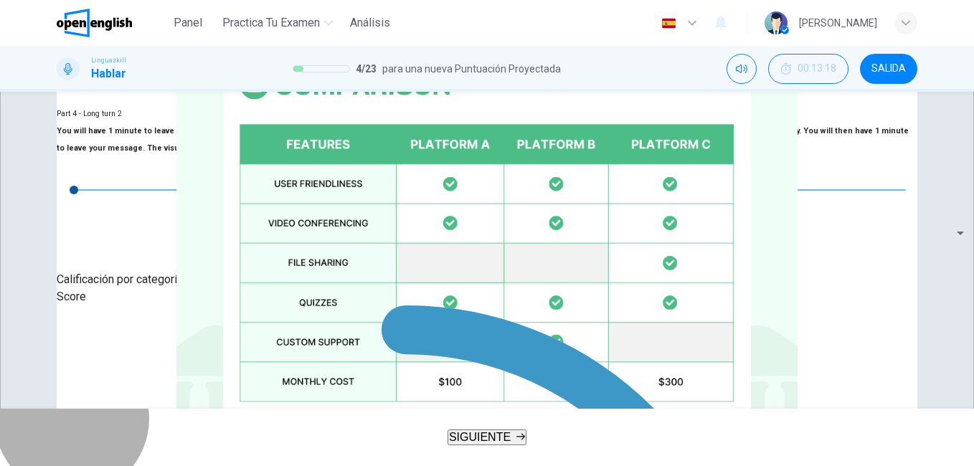
click at [497, 431] on span "SIGUIENTE" at bounding box center [480, 437] width 62 height 12
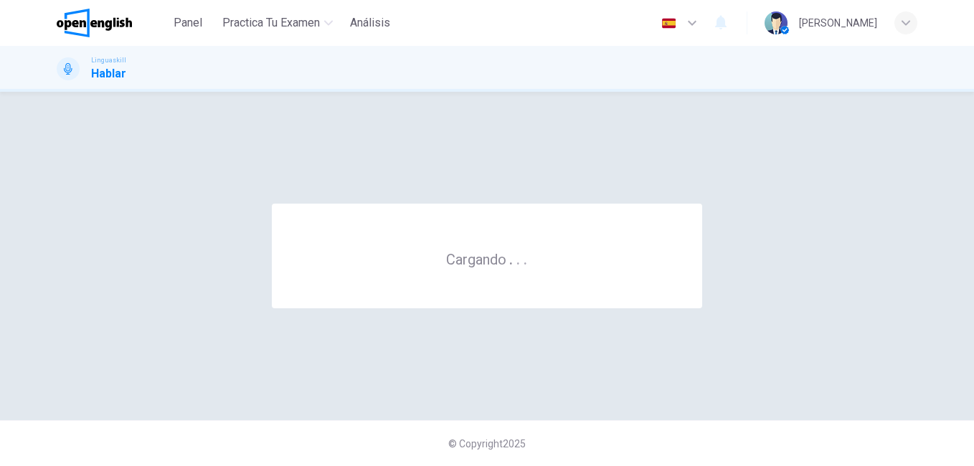
scroll to position [0, 0]
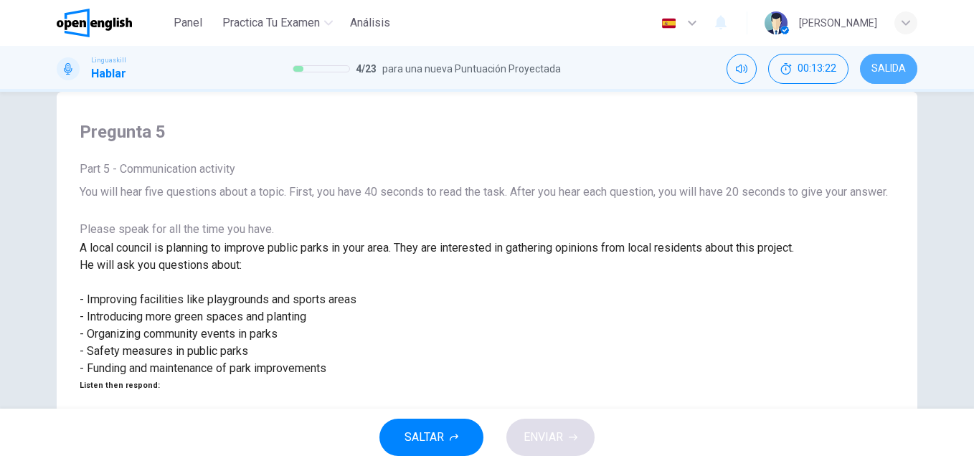
click at [887, 56] on button "SALIDA" at bounding box center [888, 69] width 57 height 30
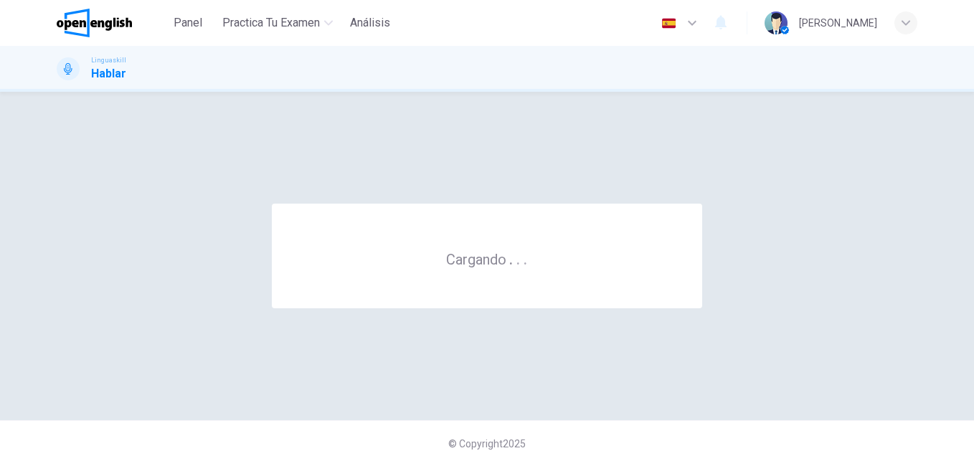
scroll to position [0, 0]
